Goal: Task Accomplishment & Management: Manage account settings

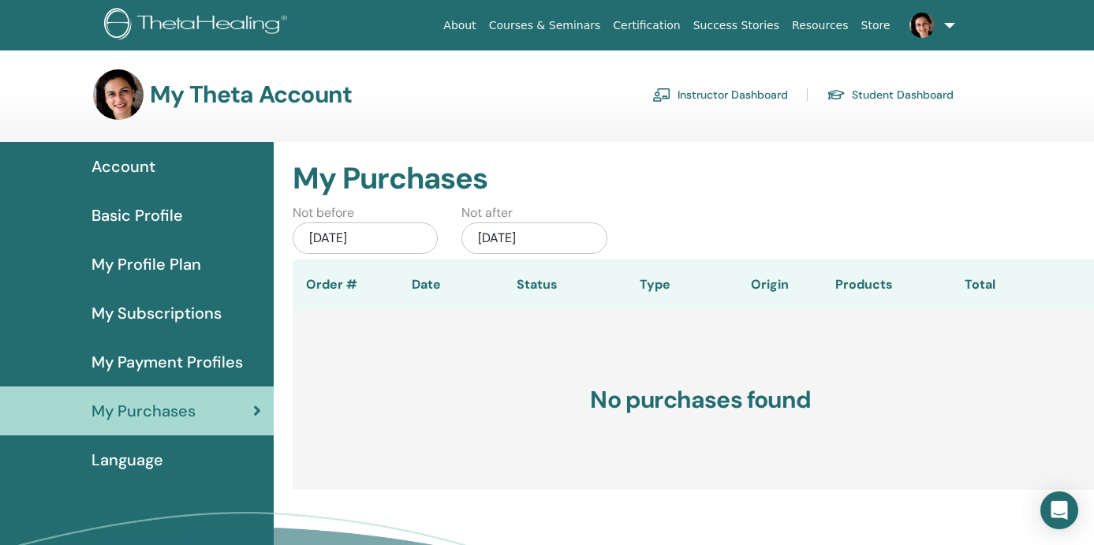
scroll to position [32, 0]
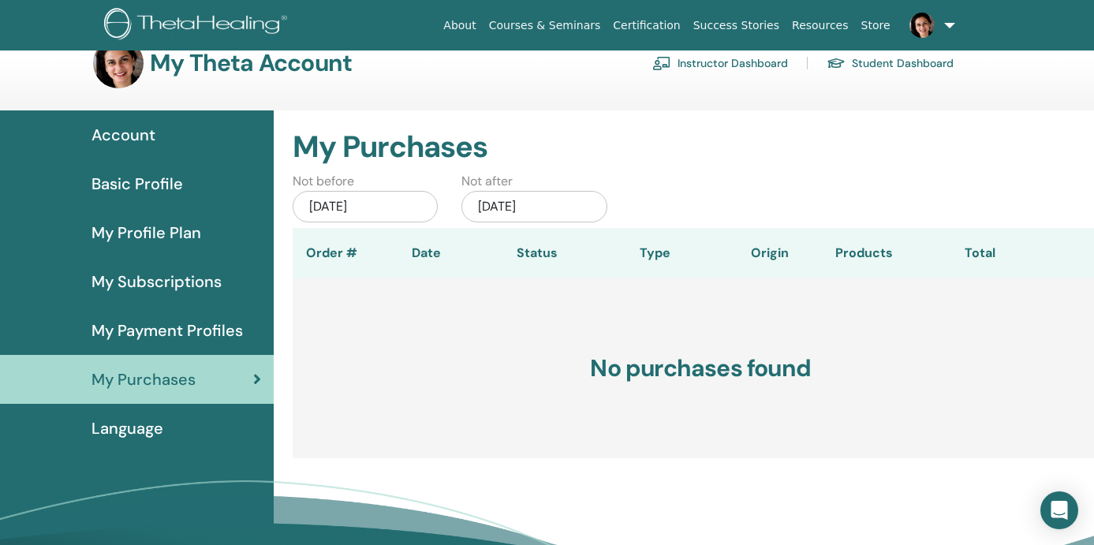
click at [745, 61] on link "Instructor Dashboard" at bounding box center [720, 62] width 136 height 25
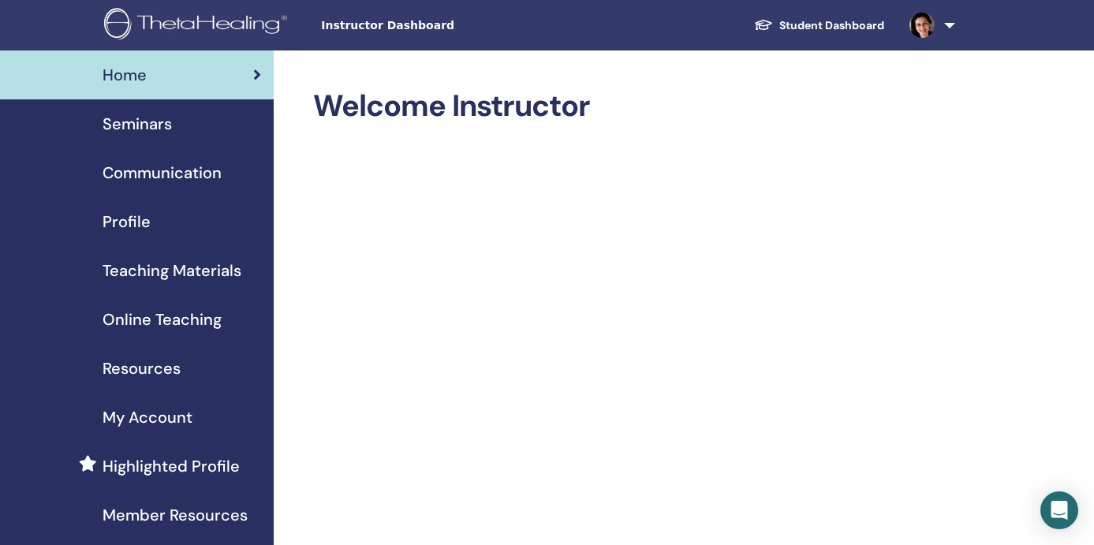
click at [125, 120] on span "Seminars" at bounding box center [137, 124] width 69 height 24
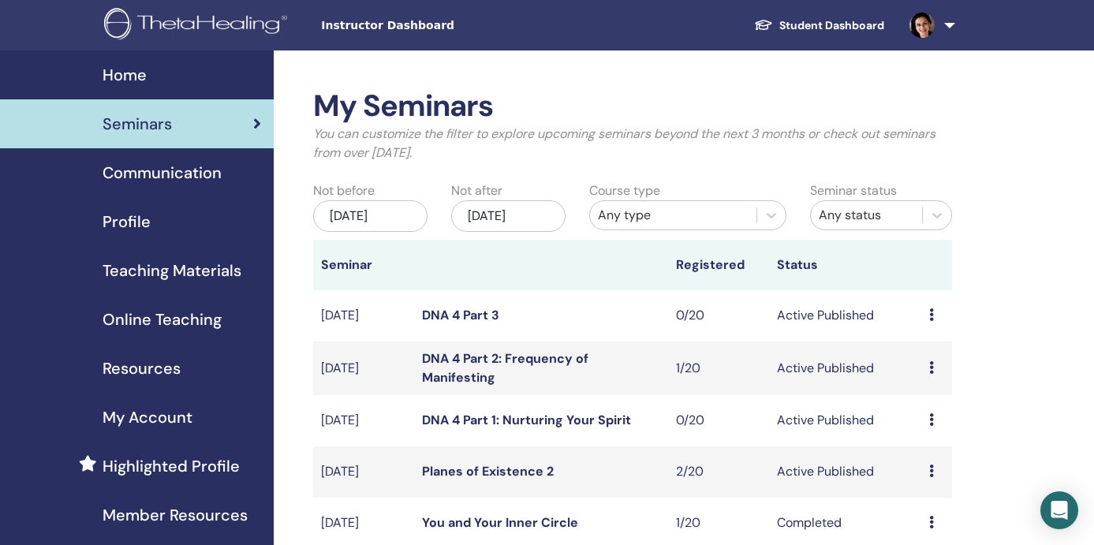
click at [940, 375] on div "Preview Edit Attendees Cancel" at bounding box center [936, 368] width 15 height 19
click at [597, 514] on td "You and Your Inner Circle" at bounding box center [541, 523] width 254 height 51
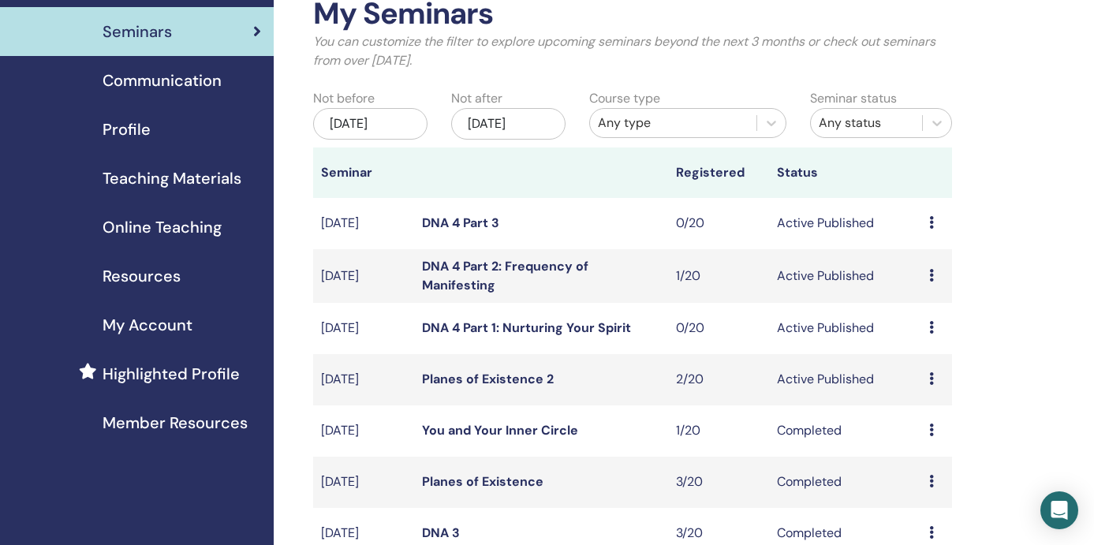
scroll to position [95, 0]
